Goal: Book appointment/travel/reservation

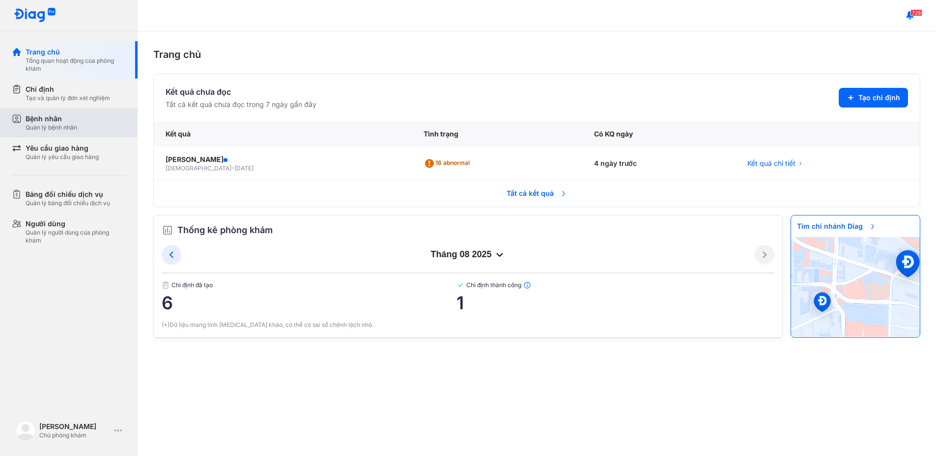
click at [69, 120] on div "Bệnh nhân" at bounding box center [52, 119] width 52 height 10
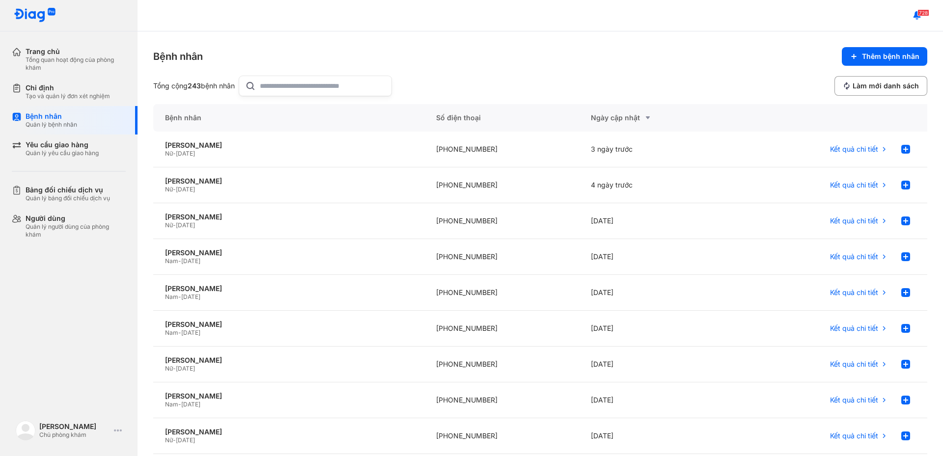
click at [309, 90] on input "text" at bounding box center [323, 86] width 126 height 20
type input "**********"
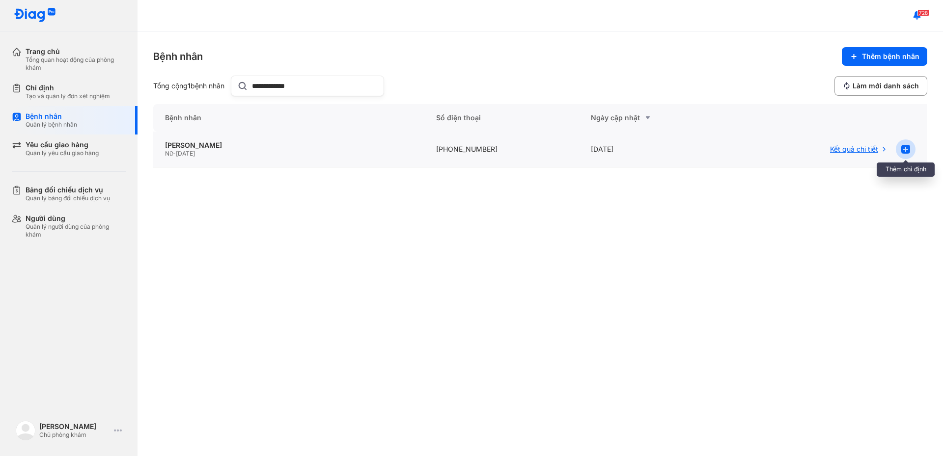
click at [909, 148] on use at bounding box center [905, 149] width 9 height 9
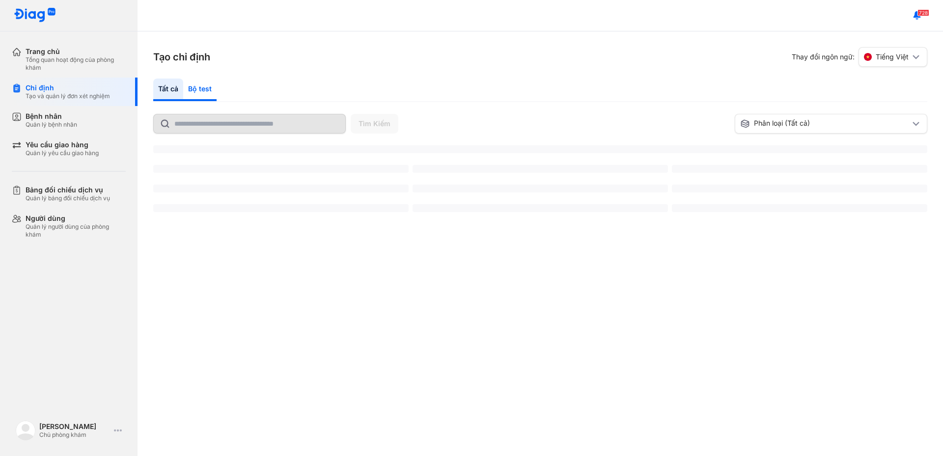
click at [201, 89] on div "Bộ test" at bounding box center [199, 90] width 33 height 23
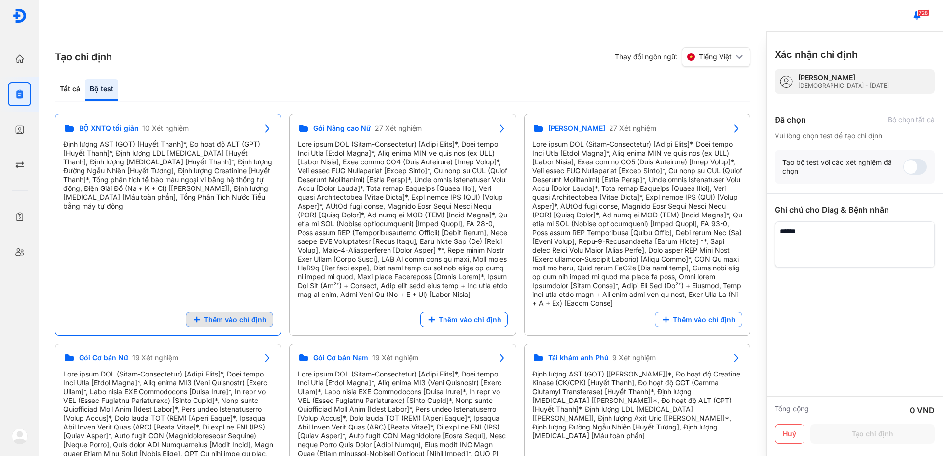
click at [235, 324] on span "Thêm vào chỉ định" at bounding box center [235, 319] width 63 height 9
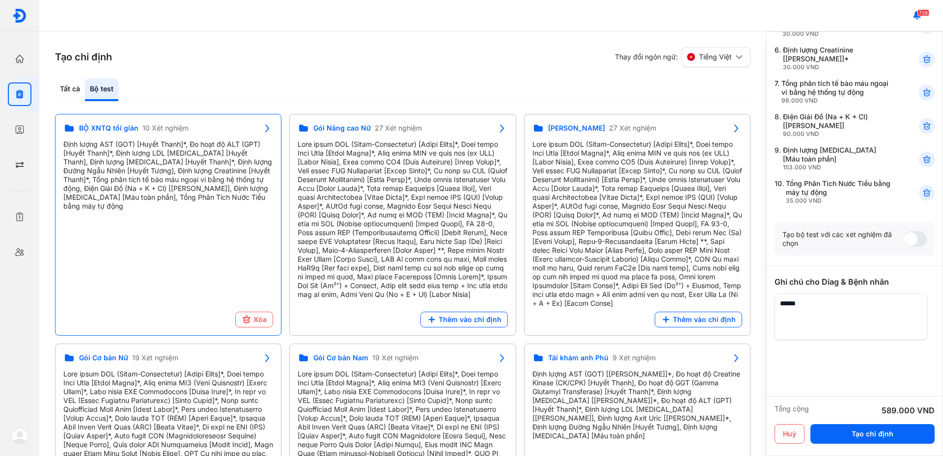
scroll to position [255, 0]
click at [22, 90] on icon "button" at bounding box center [20, 94] width 10 height 10
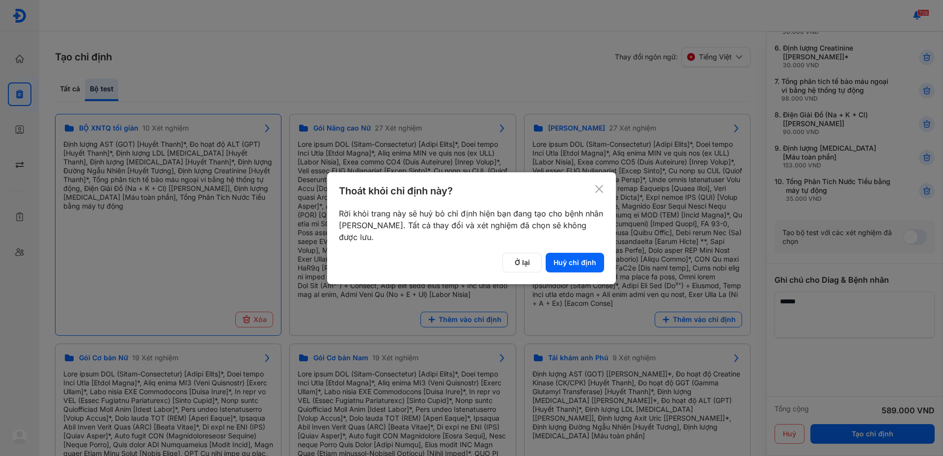
click at [600, 189] on use at bounding box center [599, 189] width 8 height 8
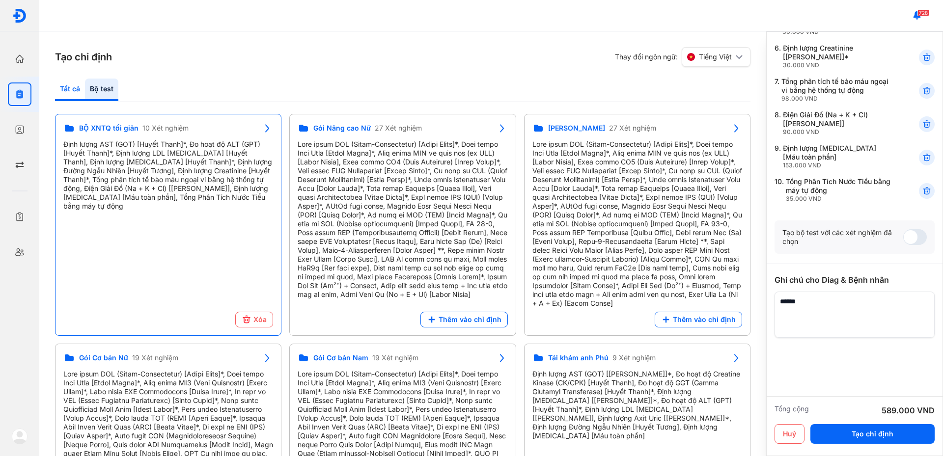
click at [85, 85] on div "Tất cả" at bounding box center [101, 90] width 33 height 23
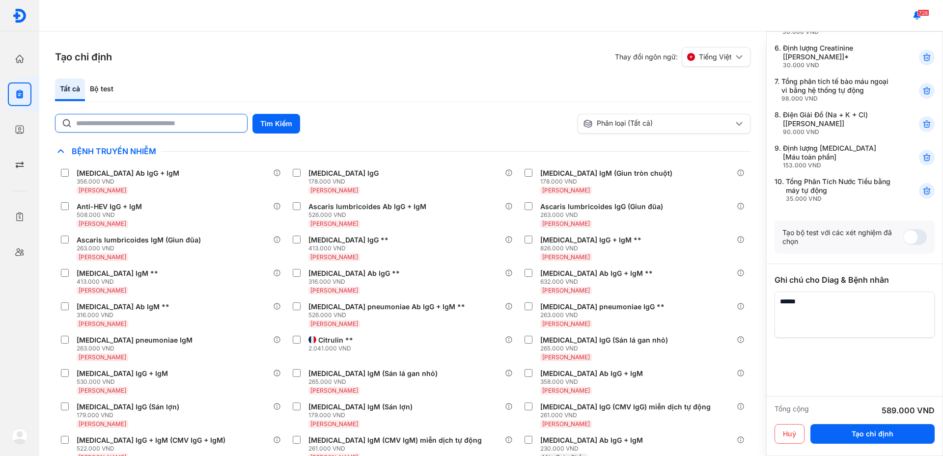
click at [115, 131] on input "text" at bounding box center [158, 123] width 165 height 18
click at [154, 80] on div "Tất cả Bộ test" at bounding box center [402, 91] width 695 height 24
click at [875, 434] on button "Tạo chỉ định" at bounding box center [872, 434] width 124 height 20
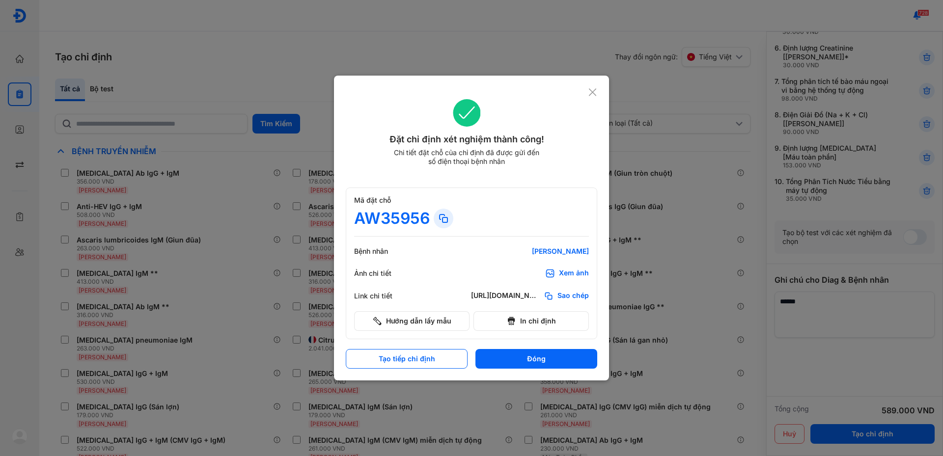
click at [574, 276] on div "Xem ảnh" at bounding box center [574, 274] width 30 height 10
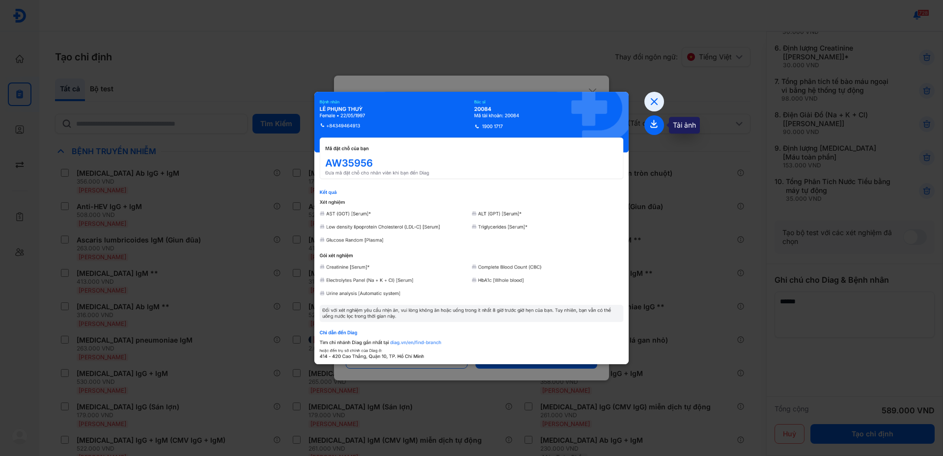
click at [655, 123] on icon at bounding box center [654, 125] width 20 height 20
click at [658, 99] on icon at bounding box center [654, 102] width 20 height 20
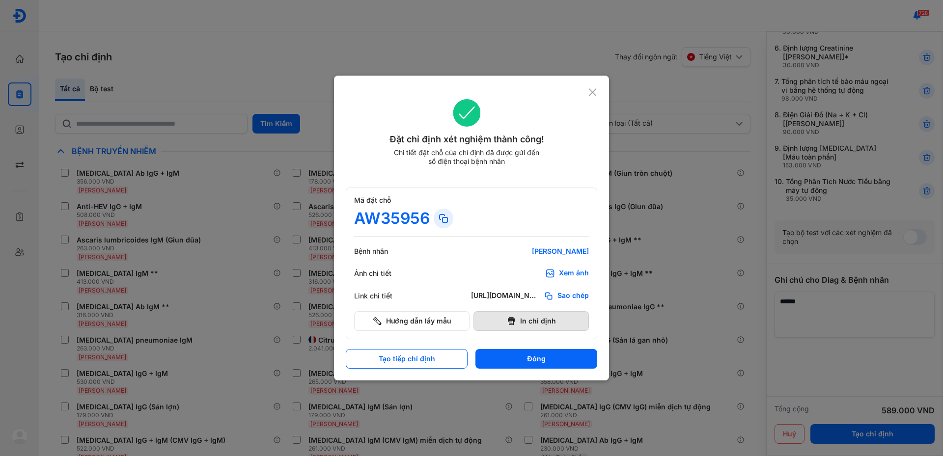
click at [545, 329] on button "In chỉ định" at bounding box center [530, 321] width 115 height 20
drag, startPoint x: 591, startPoint y: 91, endPoint x: 492, endPoint y: 167, distance: 125.4
click at [492, 167] on div "Đặt chỉ định xét nghiệm thành công! Chi tiết đặt chỗ của chỉ định đã được gửi đ…" at bounding box center [471, 138] width 251 height 102
click at [595, 89] on icon at bounding box center [592, 92] width 9 height 10
